Goal: Task Accomplishment & Management: Manage account settings

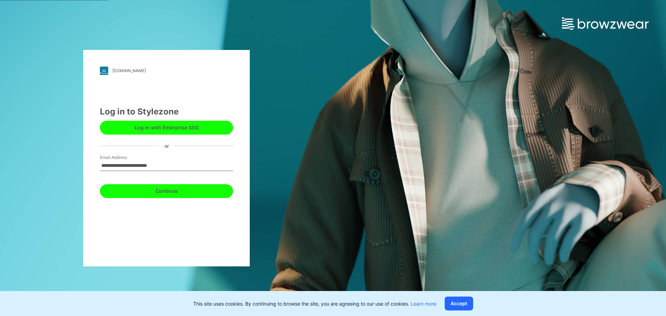
click at [183, 191] on button "Continue" at bounding box center [166, 191] width 133 height 14
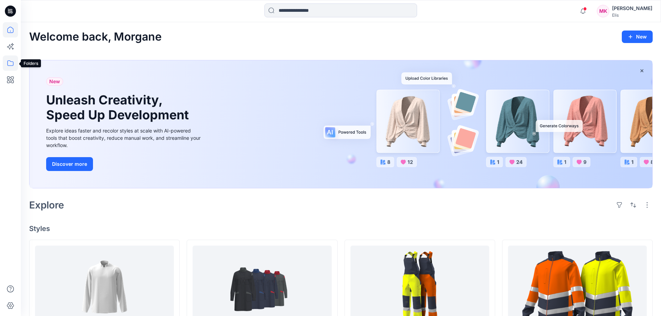
click at [11, 61] on icon at bounding box center [10, 62] width 15 height 15
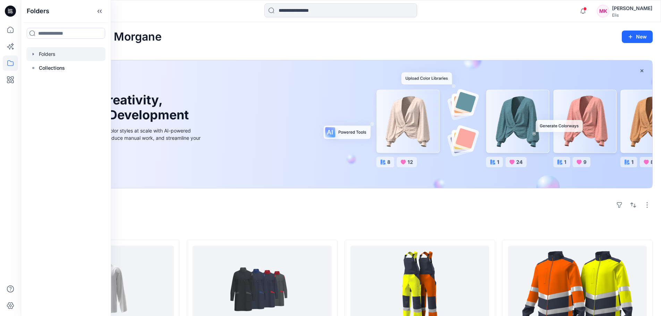
click at [46, 52] on div at bounding box center [65, 54] width 79 height 14
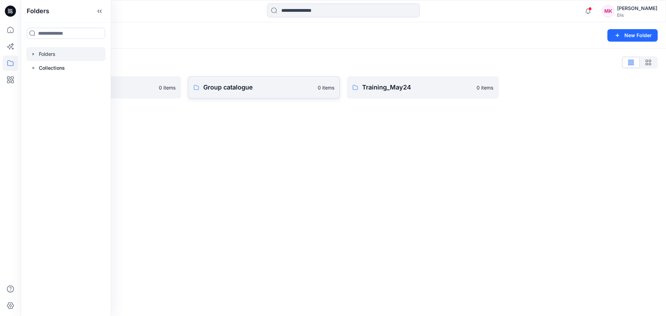
click at [269, 88] on p "Group catalogue" at bounding box center [258, 88] width 110 height 10
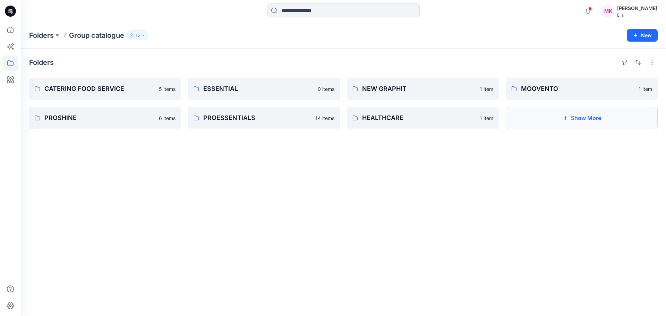
click at [585, 117] on button "Show More" at bounding box center [582, 118] width 152 height 22
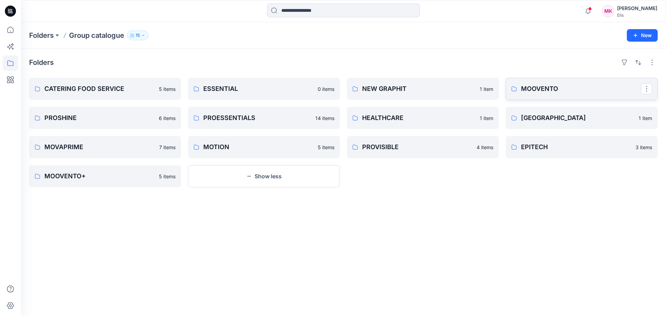
click at [563, 90] on p "MOOVENTO" at bounding box center [581, 89] width 120 height 10
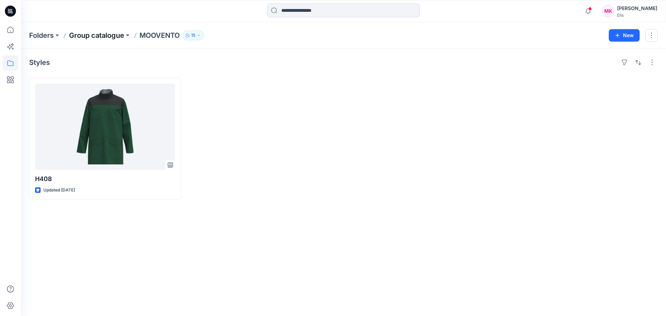
click at [92, 35] on p "Group catalogue" at bounding box center [96, 36] width 55 height 10
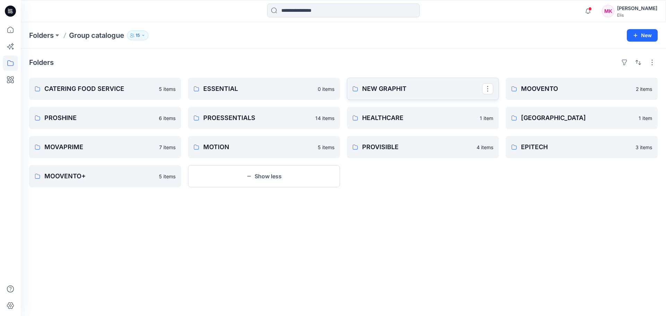
click at [407, 92] on p "NEW GRAPHIT" at bounding box center [422, 89] width 120 height 10
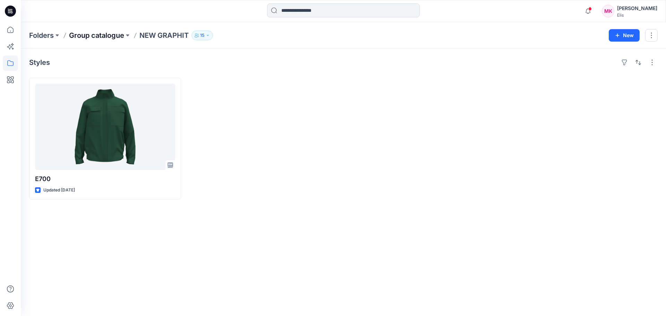
click at [99, 35] on p "Group catalogue" at bounding box center [96, 36] width 55 height 10
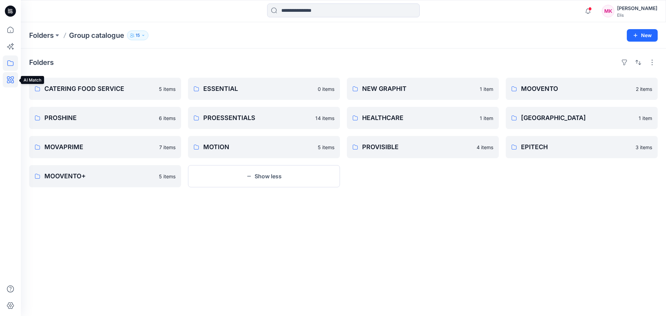
click at [12, 81] on icon at bounding box center [10, 79] width 7 height 7
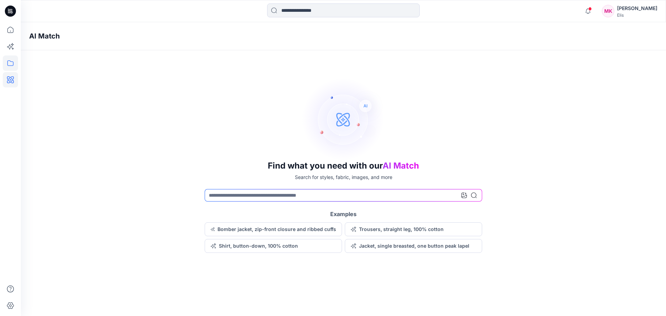
click at [11, 64] on icon at bounding box center [10, 62] width 15 height 15
click at [11, 63] on icon at bounding box center [10, 62] width 15 height 15
click at [11, 33] on icon at bounding box center [10, 30] width 6 height 6
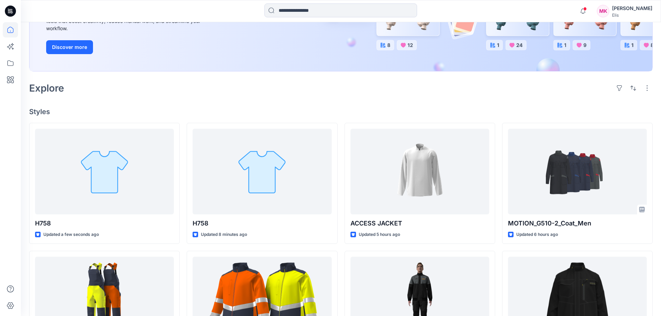
scroll to position [139, 0]
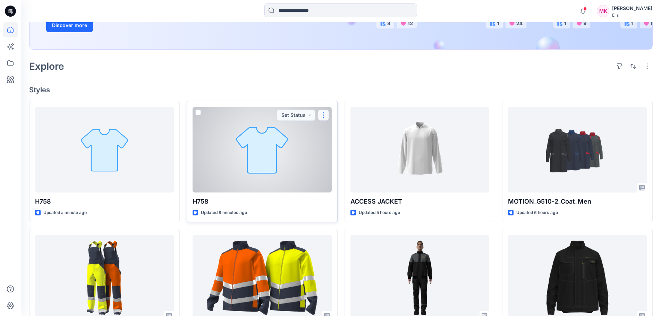
click at [323, 114] on button "button" at bounding box center [323, 115] width 11 height 11
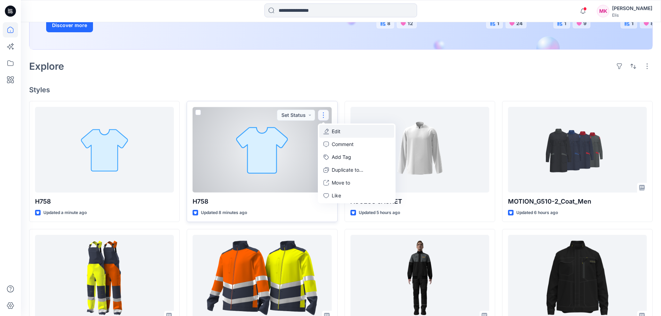
click at [336, 131] on p "Edit" at bounding box center [335, 131] width 9 height 7
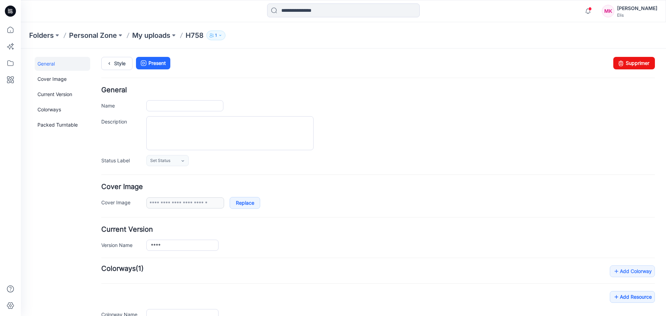
type input "****"
type input "**********"
drag, startPoint x: 620, startPoint y: 68, endPoint x: 382, endPoint y: 74, distance: 238.3
click at [620, 68] on icon at bounding box center [621, 63] width 10 height 12
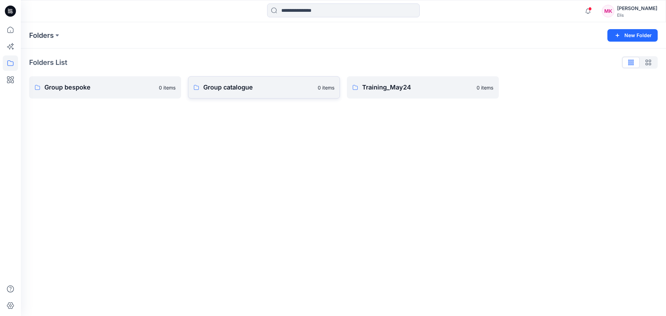
click at [236, 89] on p "Group catalogue" at bounding box center [258, 88] width 110 height 10
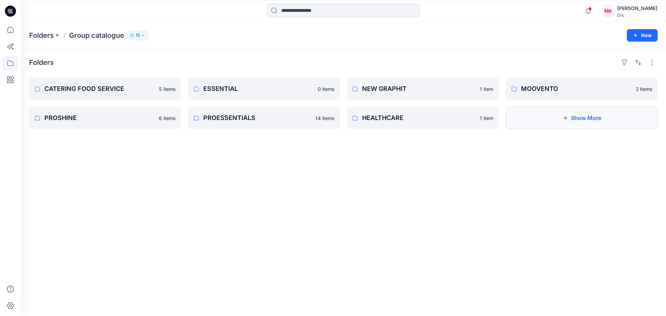
click at [578, 117] on button "Show More" at bounding box center [582, 118] width 152 height 22
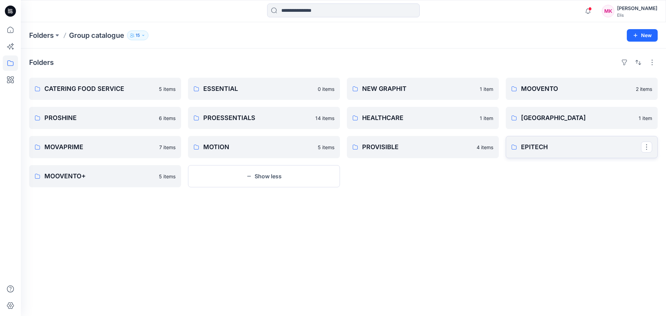
click at [533, 148] on p "EPITECH" at bounding box center [581, 147] width 120 height 10
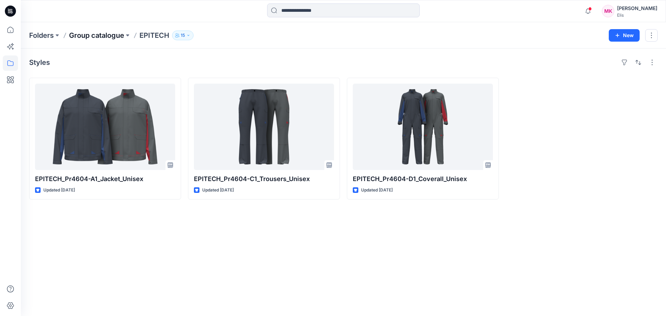
click at [116, 34] on p "Group catalogue" at bounding box center [96, 36] width 55 height 10
